Goal: Transaction & Acquisition: Purchase product/service

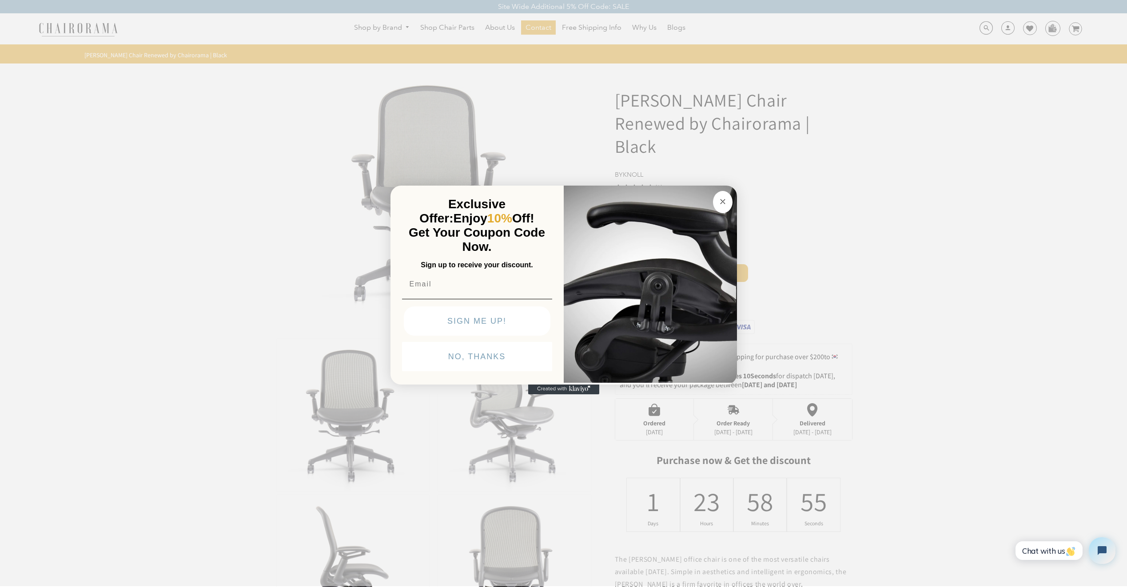
click at [715, 197] on button "Close dialog" at bounding box center [723, 202] width 20 height 22
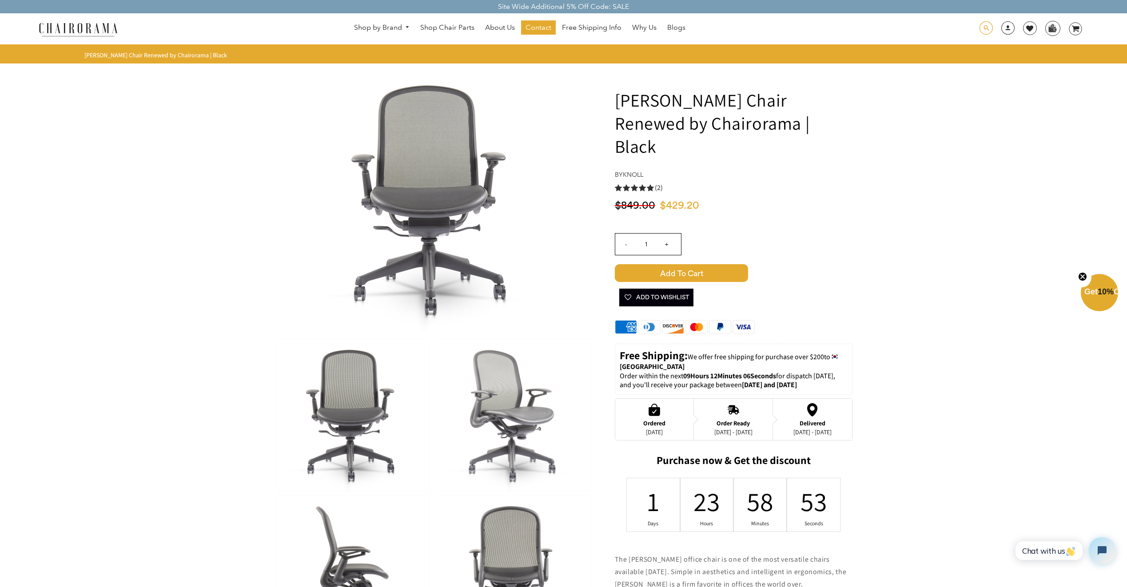
click at [984, 23] on span at bounding box center [985, 28] width 13 height 14
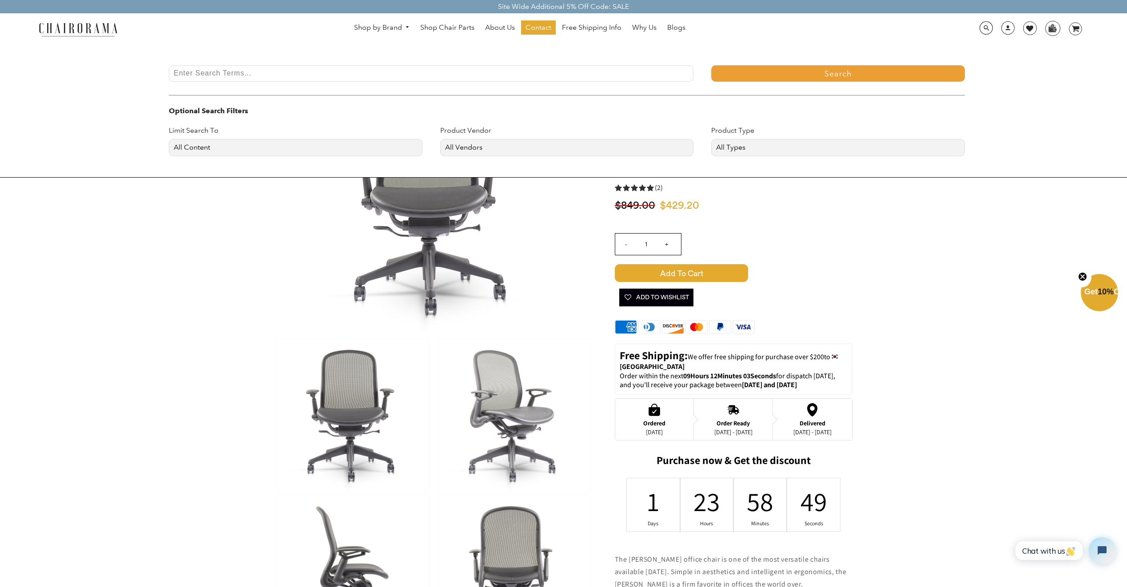
click at [227, 79] on input "Enter Search Terms..." at bounding box center [431, 73] width 525 height 16
drag, startPoint x: 140, startPoint y: 292, endPoint x: 144, endPoint y: 289, distance: 5.2
click at [140, 292] on div at bounding box center [563, 293] width 1127 height 587
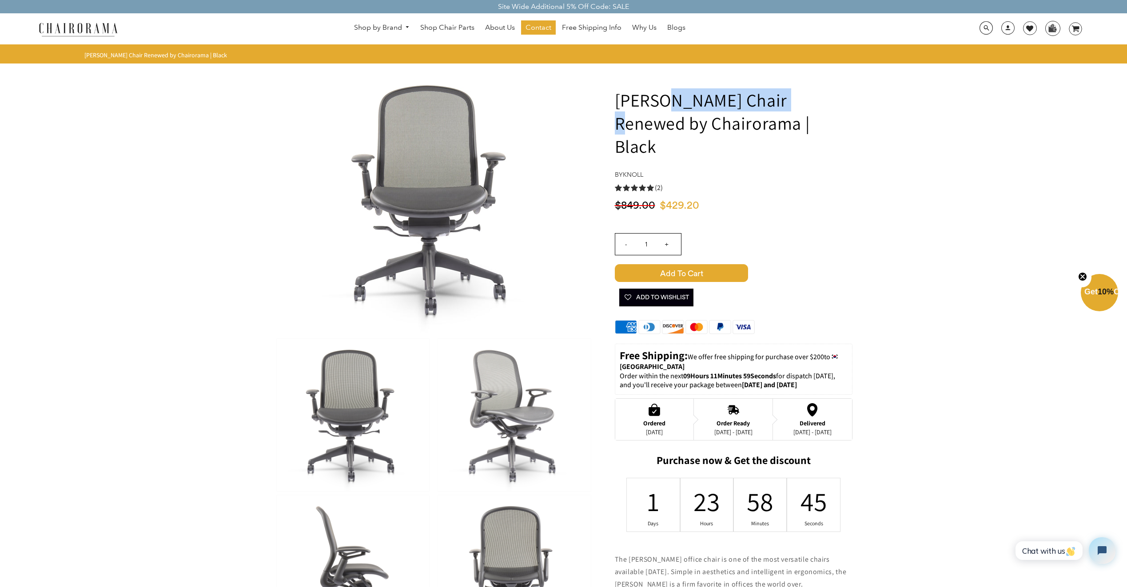
drag, startPoint x: 657, startPoint y: 101, endPoint x: 780, endPoint y: 100, distance: 123.0
click at [780, 100] on h1 "[PERSON_NAME] Chair Renewed by Chairorama | Black" at bounding box center [734, 122] width 238 height 69
drag, startPoint x: 780, startPoint y: 100, endPoint x: 766, endPoint y: 100, distance: 14.2
copy h1 "Chadwick Chair"
drag, startPoint x: 986, startPoint y: 28, endPoint x: 926, endPoint y: 30, distance: 59.5
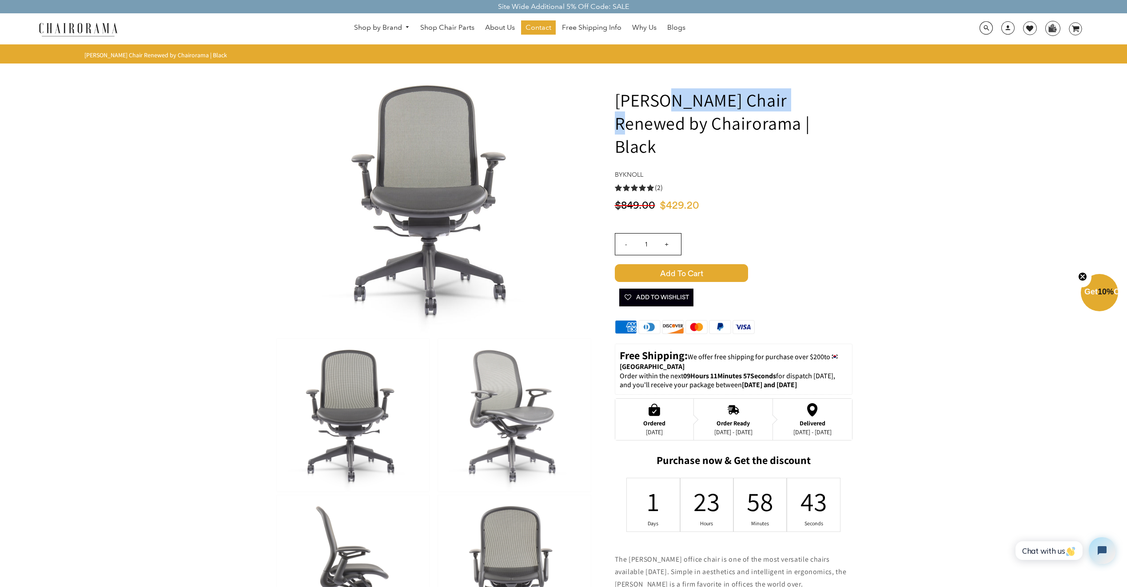
click at [985, 28] on span at bounding box center [985, 28] width 13 height 14
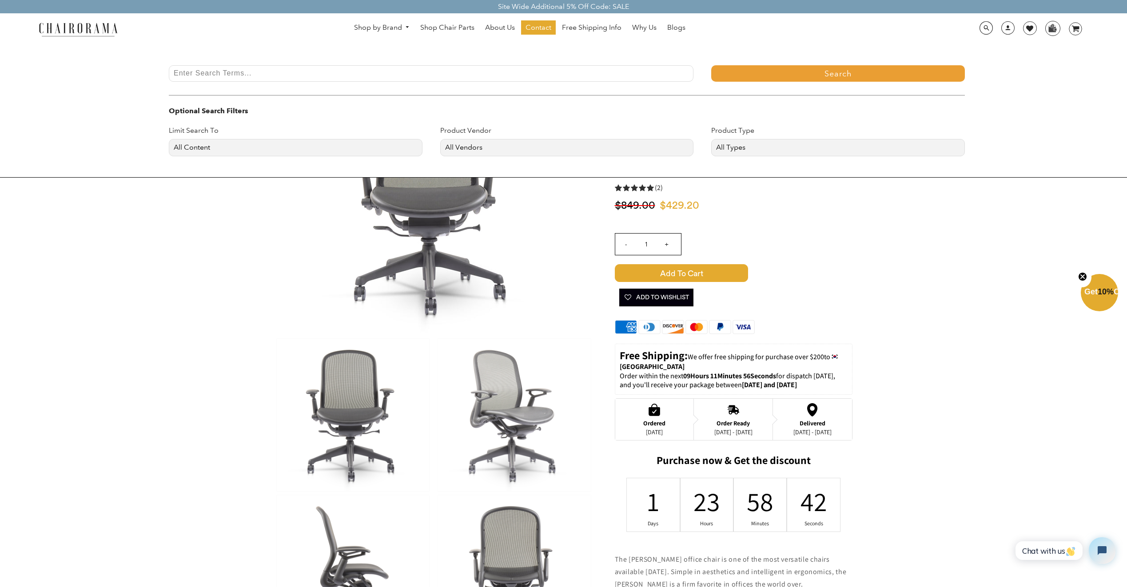
click at [266, 76] on input "Enter Search Terms..." at bounding box center [431, 73] width 525 height 16
paste input "Chadwick Chair"
type input "Chadwick Chair"
click at [780, 71] on button "Search" at bounding box center [838, 73] width 254 height 16
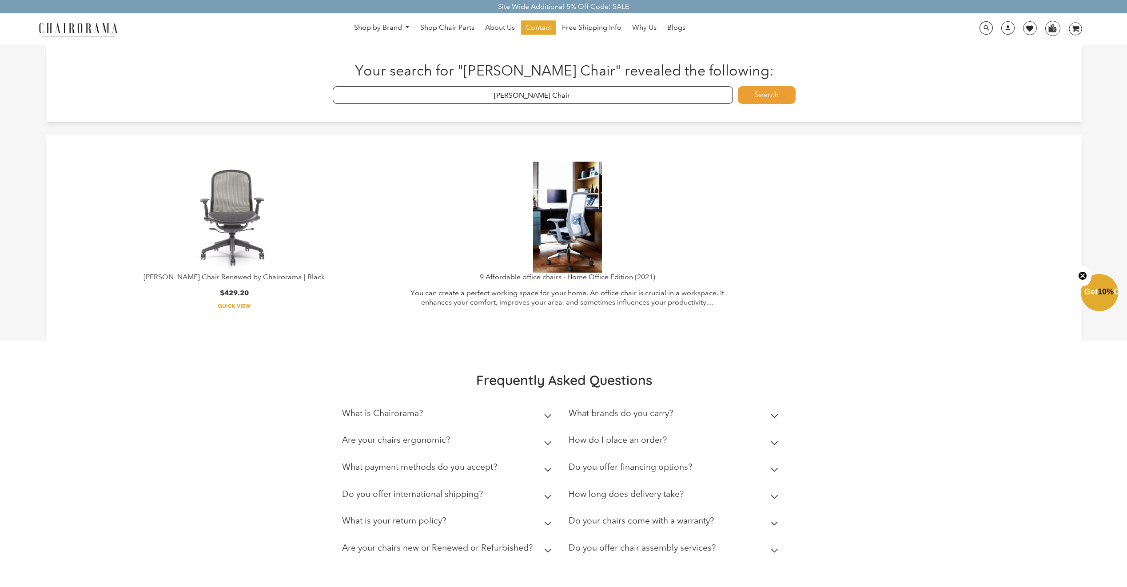
click at [218, 216] on img at bounding box center [234, 217] width 111 height 111
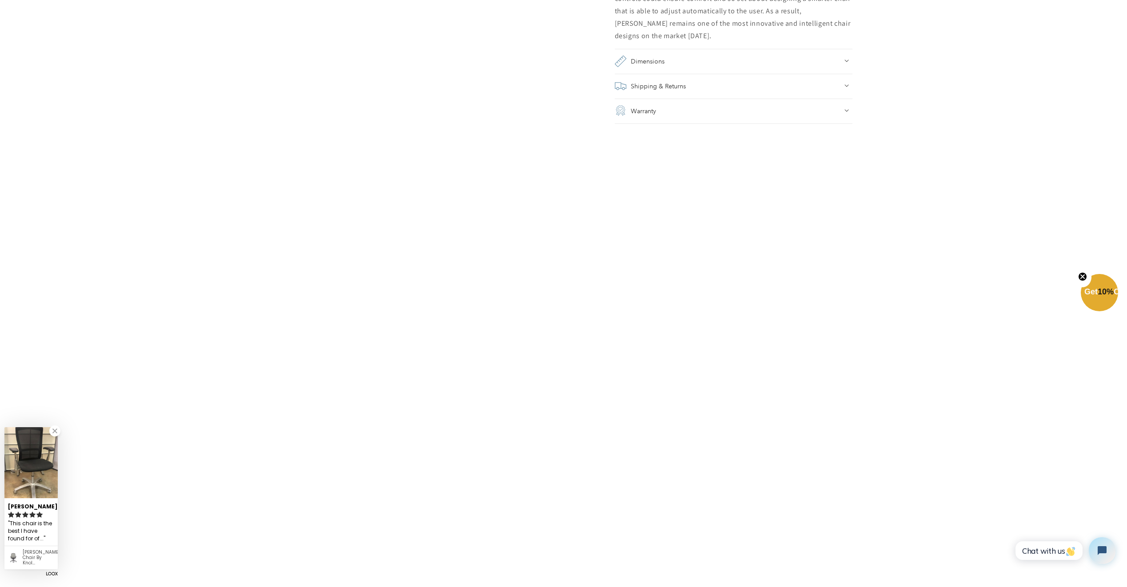
scroll to position [933, 0]
